Goal: Information Seeking & Learning: Learn about a topic

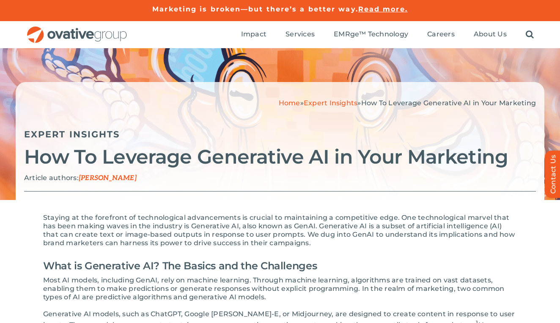
click at [39, 31] on img "OG_Full_horizontal_RGB" at bounding box center [77, 34] width 102 height 17
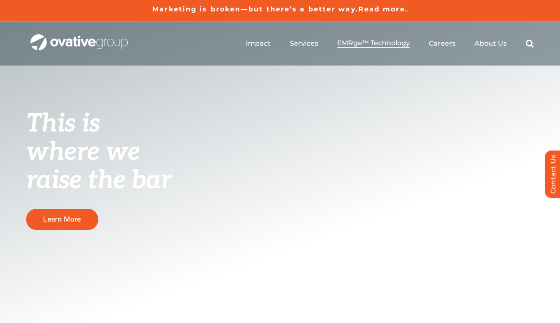
click at [371, 44] on span "EMRge™ Technology" at bounding box center [373, 43] width 73 height 8
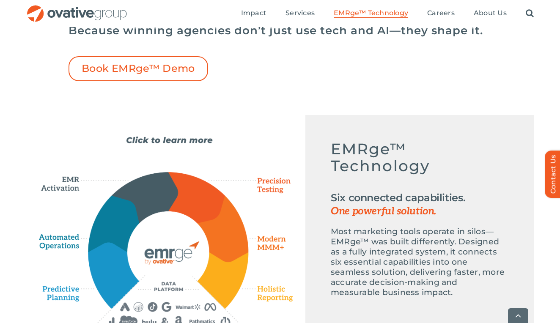
scroll to position [313, 0]
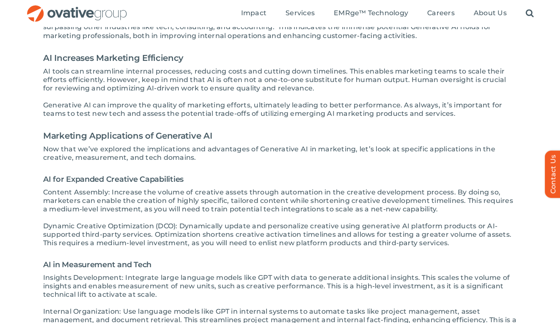
scroll to position [245, 0]
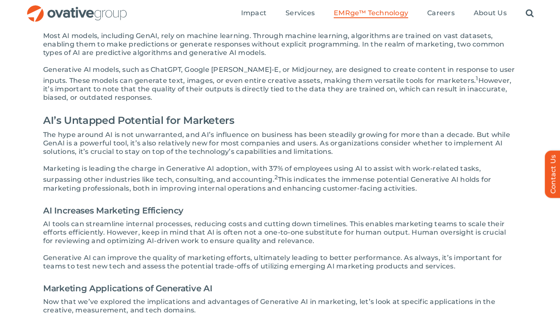
click at [369, 15] on span "EMRge™ Technology" at bounding box center [371, 13] width 74 height 8
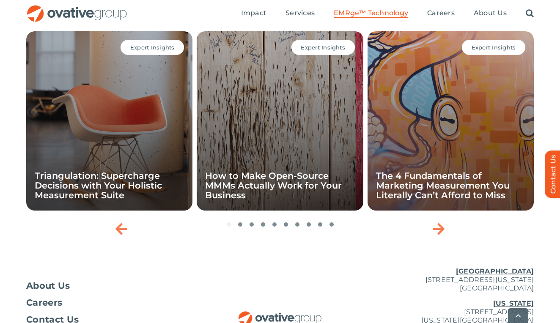
scroll to position [2787, 0]
click at [436, 236] on icon "Next slide" at bounding box center [439, 229] width 12 height 14
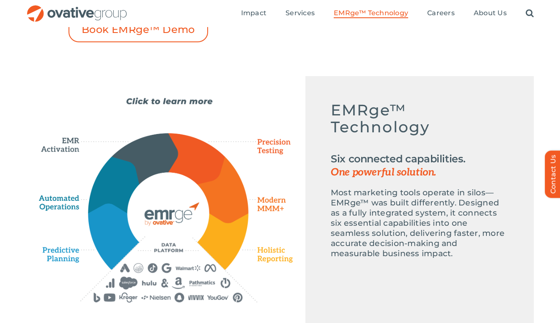
scroll to position [348, 0]
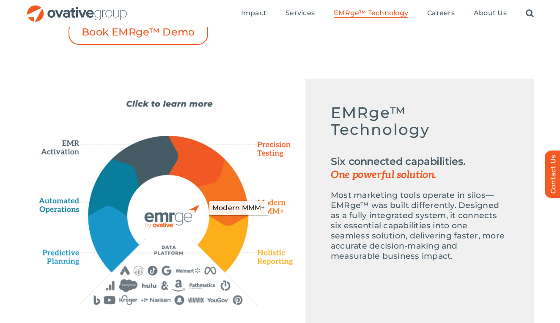
click at [273, 204] on icon "Modern MMM+" at bounding box center [271, 208] width 43 height 25
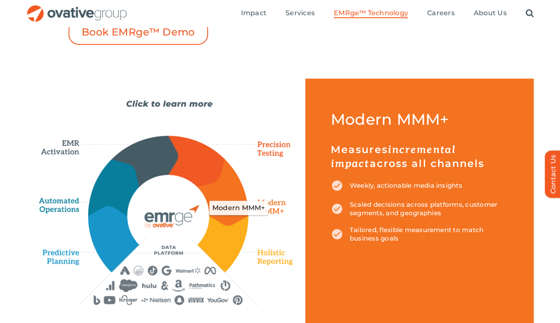
click at [275, 206] on icon "Modern MMM+" at bounding box center [271, 208] width 43 height 25
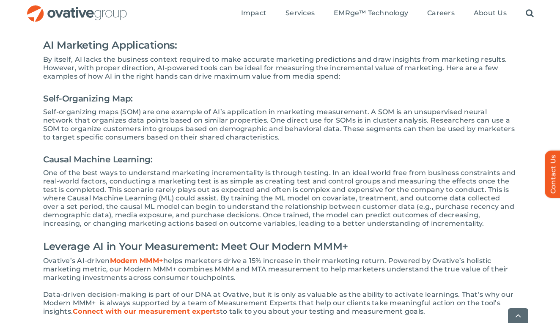
scroll to position [288, 0]
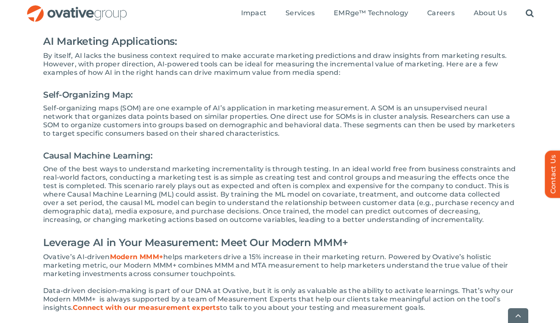
click at [138, 253] on strong "Modern MMM+" at bounding box center [137, 257] width 54 height 8
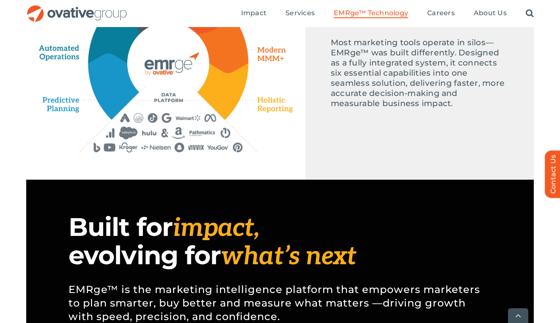
scroll to position [415, 0]
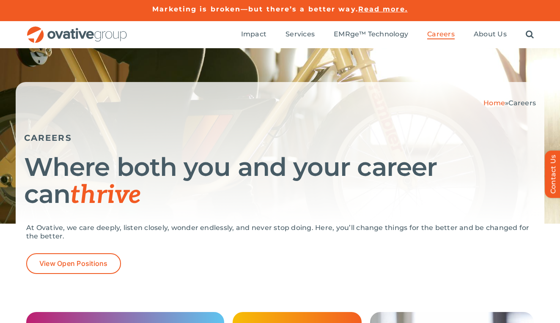
drag, startPoint x: 424, startPoint y: 1, endPoint x: 418, endPoint y: 2, distance: 5.6
click at [418, 2] on div "Marketing is broken—but there’s a better way. Read more." at bounding box center [280, 10] width 560 height 21
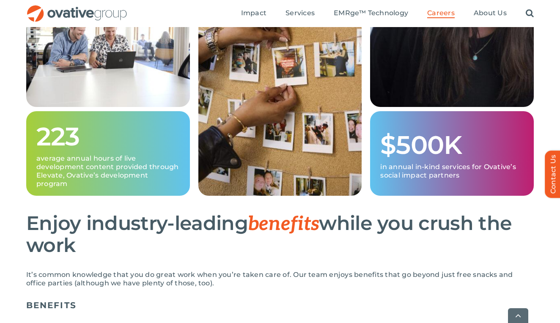
scroll to position [443, 0]
